Goal: Understand process/instructions

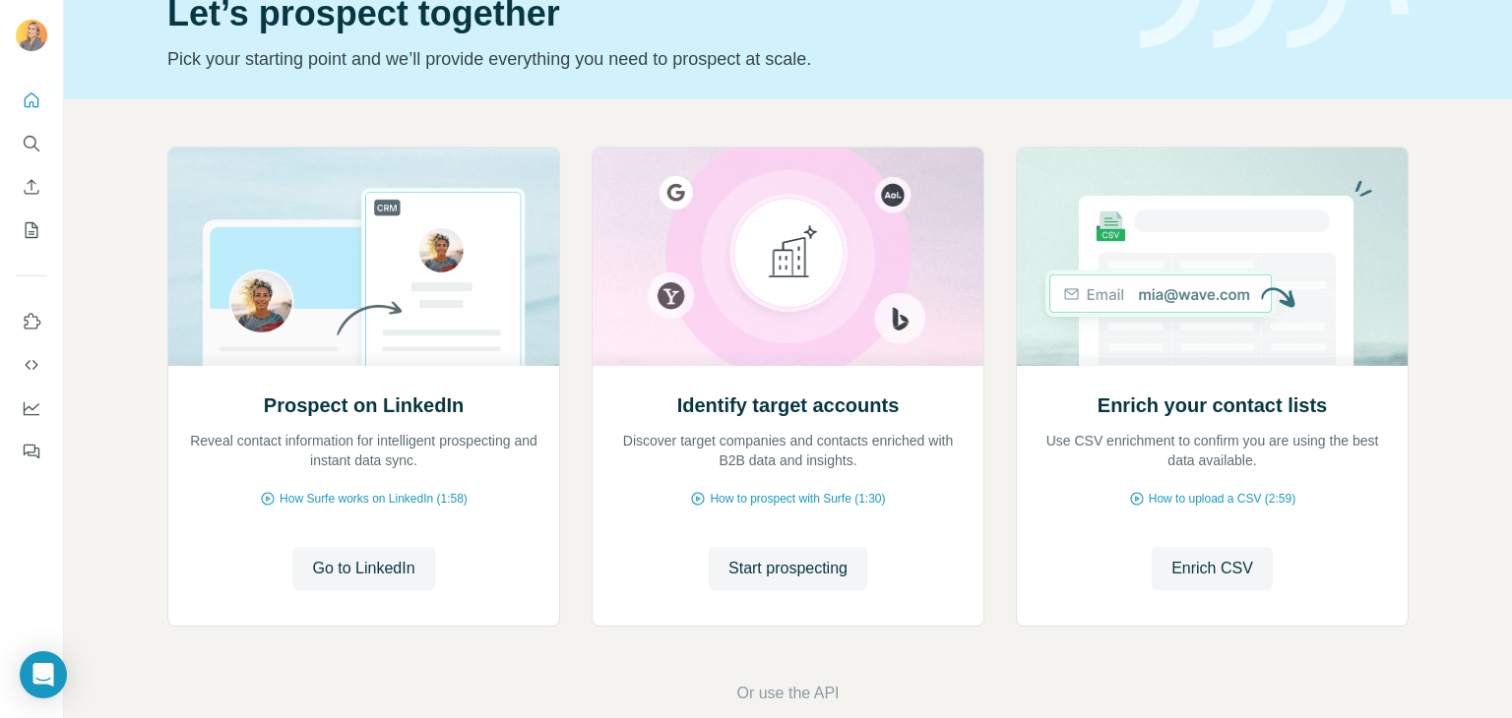
scroll to position [132, 0]
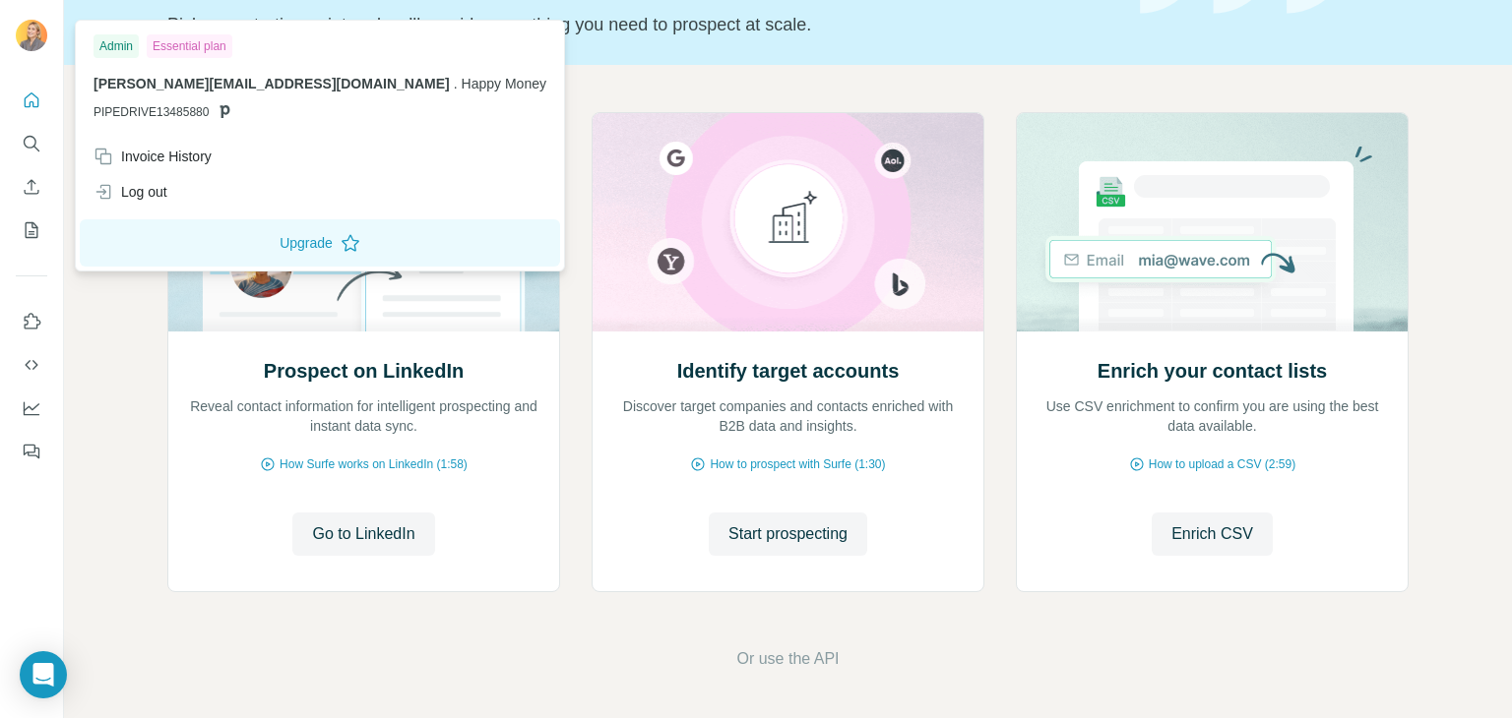
click at [39, 32] on img at bounding box center [31, 35] width 31 height 31
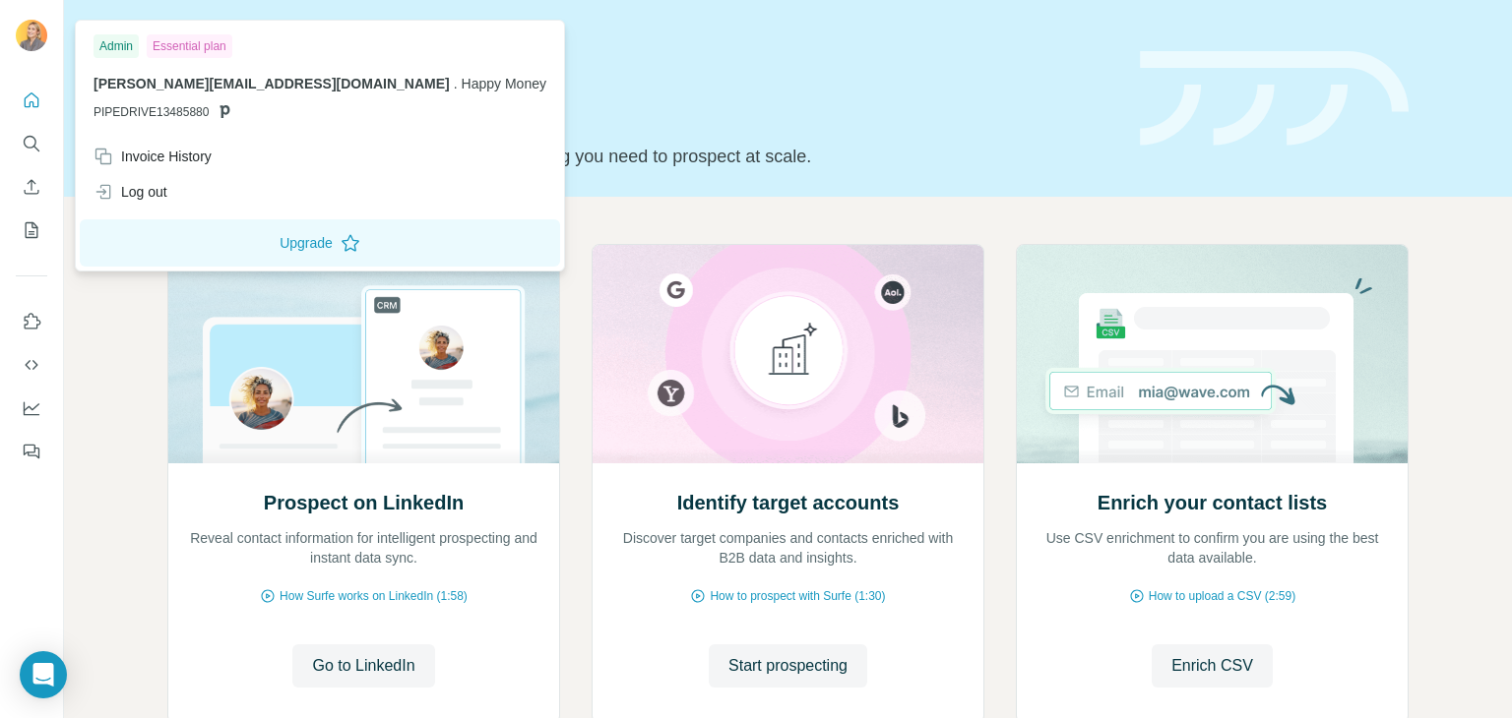
click at [38, 32] on img at bounding box center [31, 35] width 31 height 31
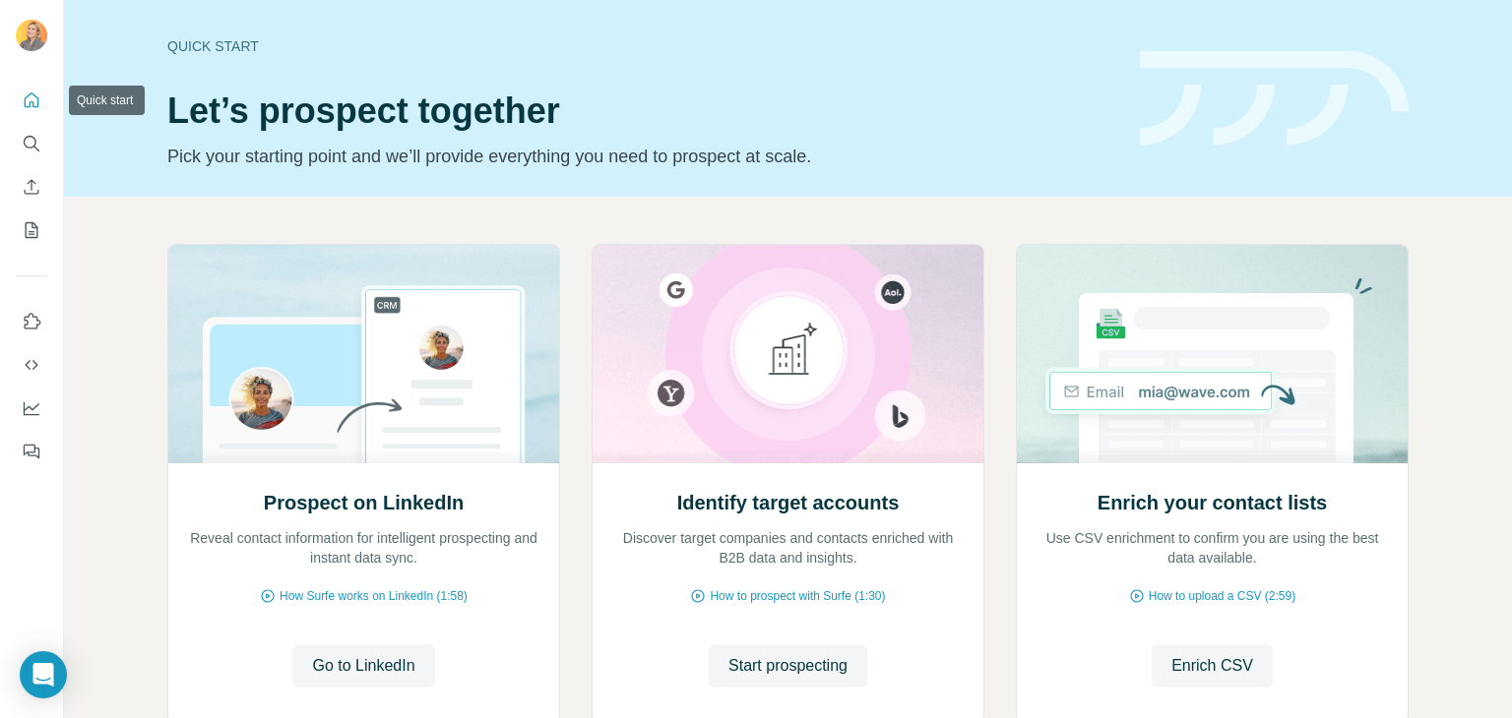
click at [31, 107] on icon "Quick start" at bounding box center [32, 101] width 20 height 20
